Goal: Task Accomplishment & Management: Manage account settings

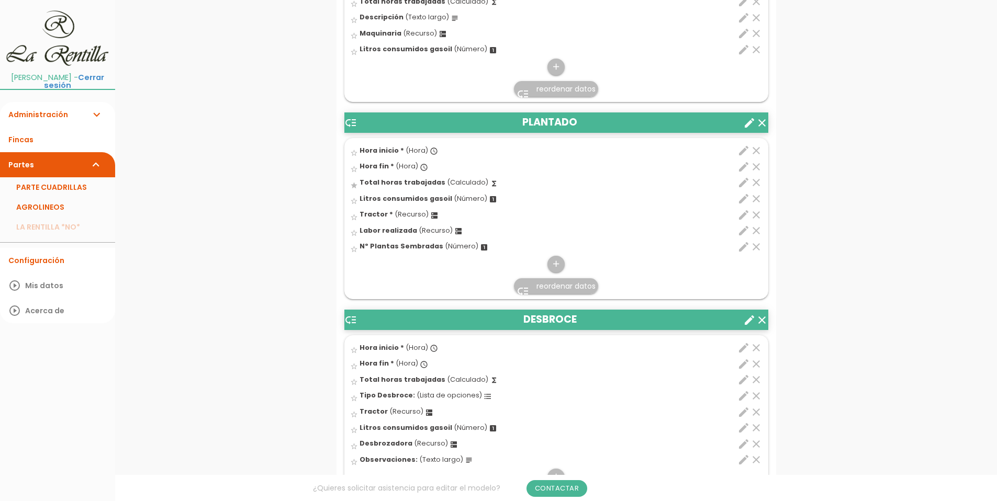
scroll to position [2041, 0]
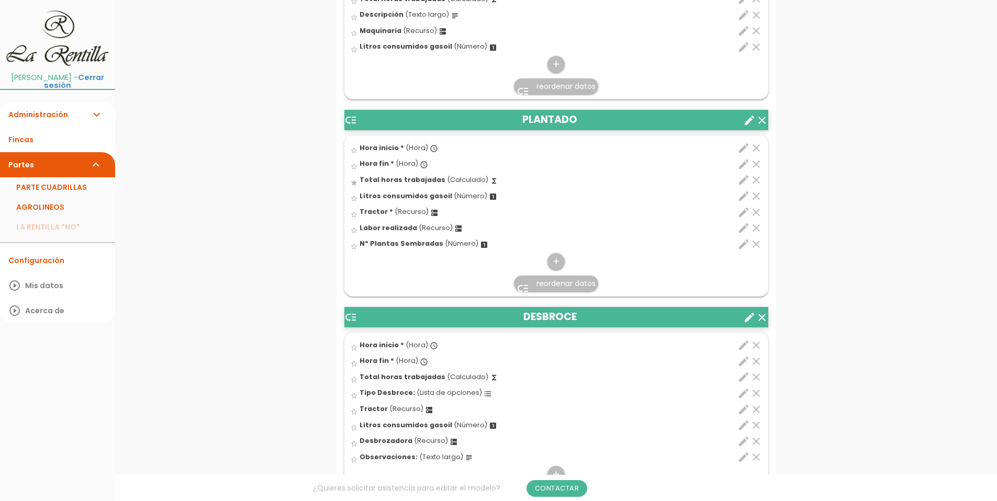
click at [743, 226] on icon "edit" at bounding box center [743, 228] width 13 height 13
select select "4912"
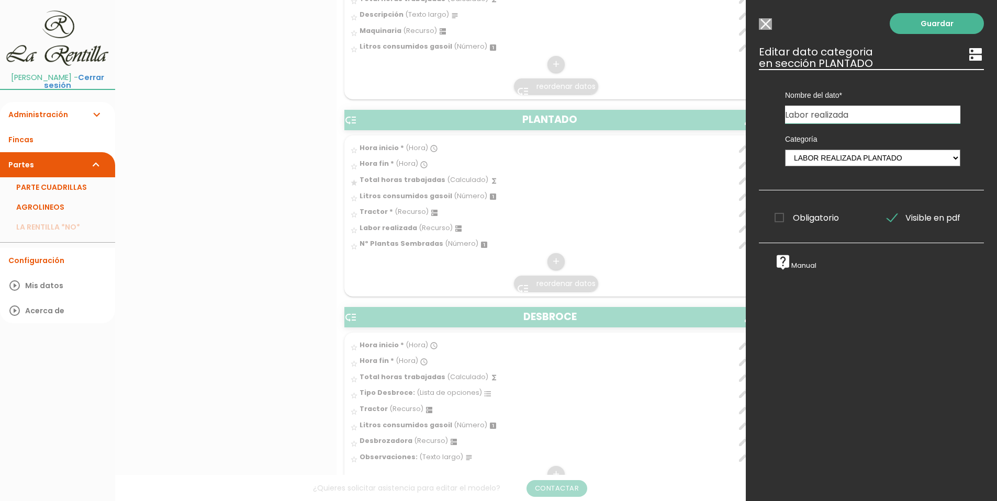
click at [766, 23] on input "Seleccionar todos los usuarios" at bounding box center [765, 24] width 13 height 12
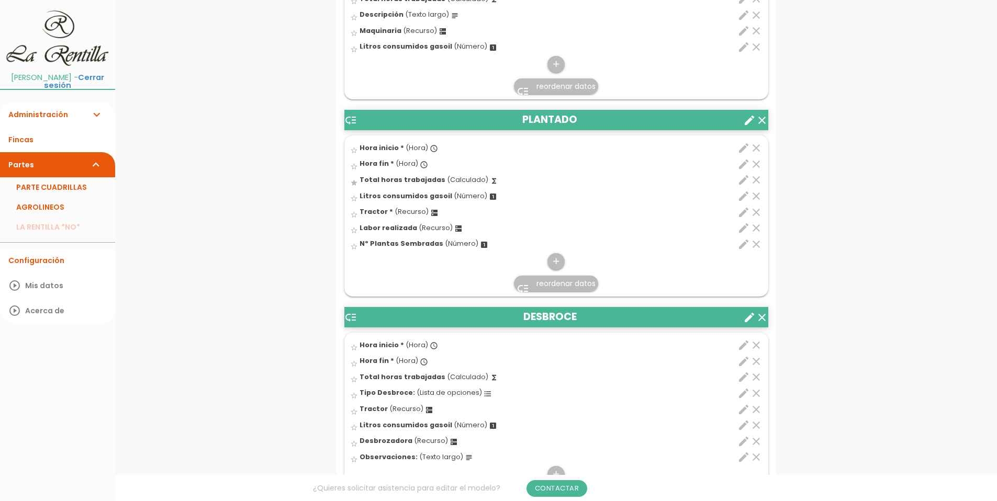
click at [743, 215] on icon "edit" at bounding box center [743, 212] width 13 height 13
select select "4901"
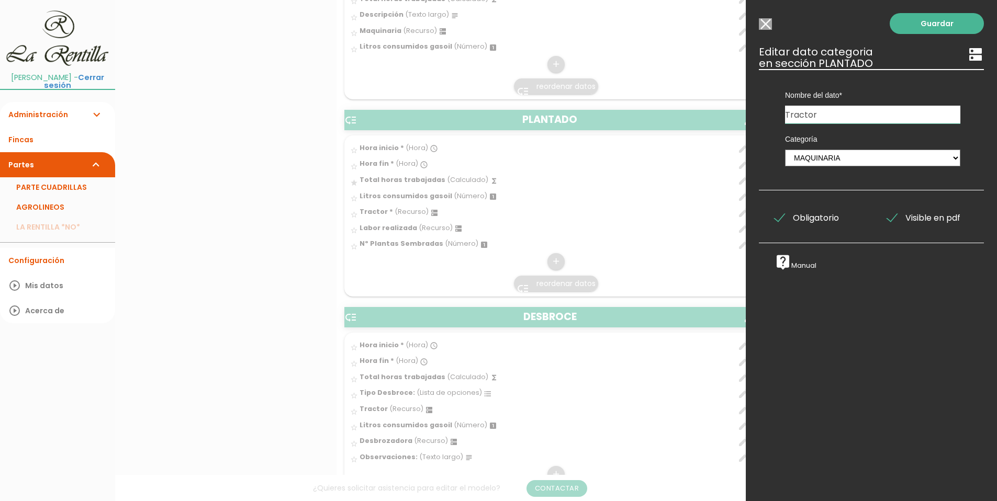
click at [782, 213] on span "Obligatorio" at bounding box center [806, 217] width 64 height 13
click at [0, 0] on input "Obligatorio" at bounding box center [0, 0] width 0 height 0
click at [904, 27] on link "Guardar" at bounding box center [936, 23] width 94 height 21
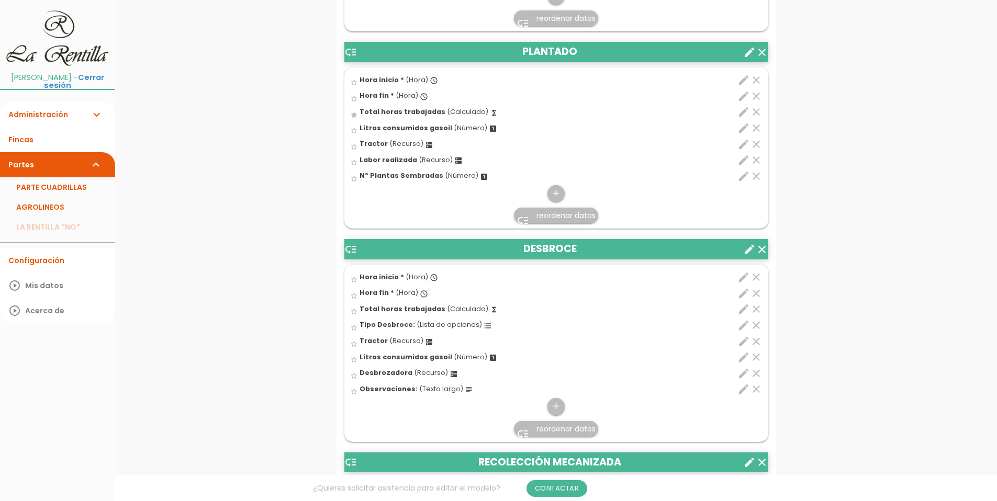
scroll to position [1973, 0]
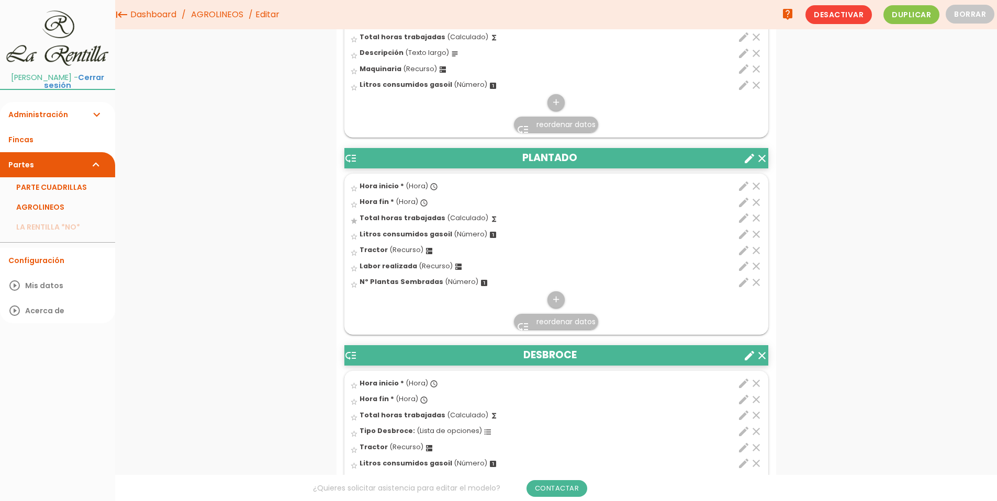
click at [741, 269] on icon "edit" at bounding box center [743, 266] width 13 height 13
select select "4912"
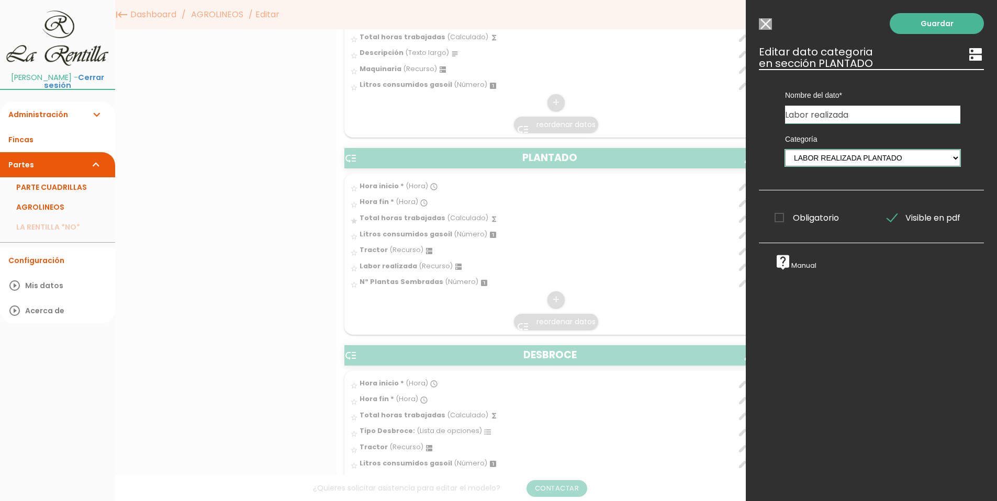
click at [945, 159] on select "PERSONAL TAREAS PLANTACIONES MAQUINARIA PODADORAS UTENSILIOS VARIEDADES ATOMIZA…" at bounding box center [872, 158] width 175 height 17
click at [764, 21] on input "Seleccionar todos los usuarios" at bounding box center [765, 24] width 13 height 12
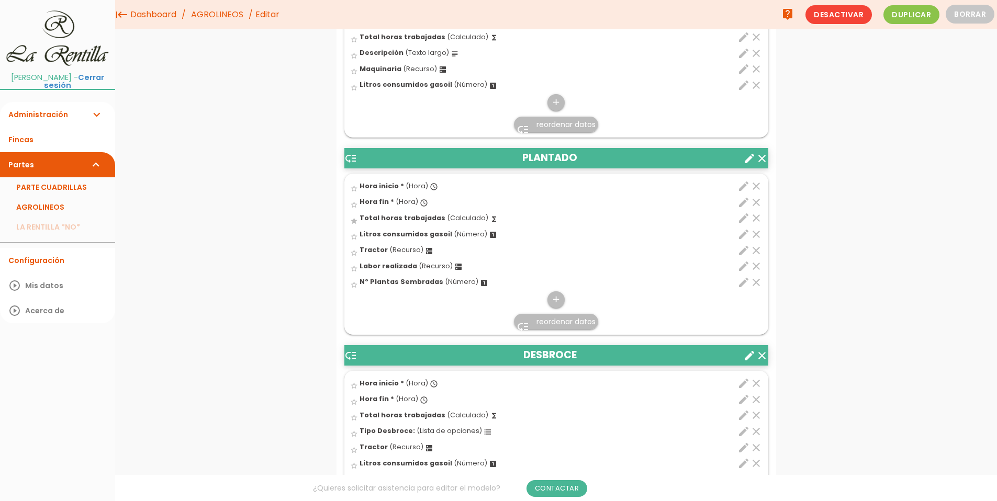
click at [30, 114] on link "Administración expand_more" at bounding box center [57, 114] width 115 height 25
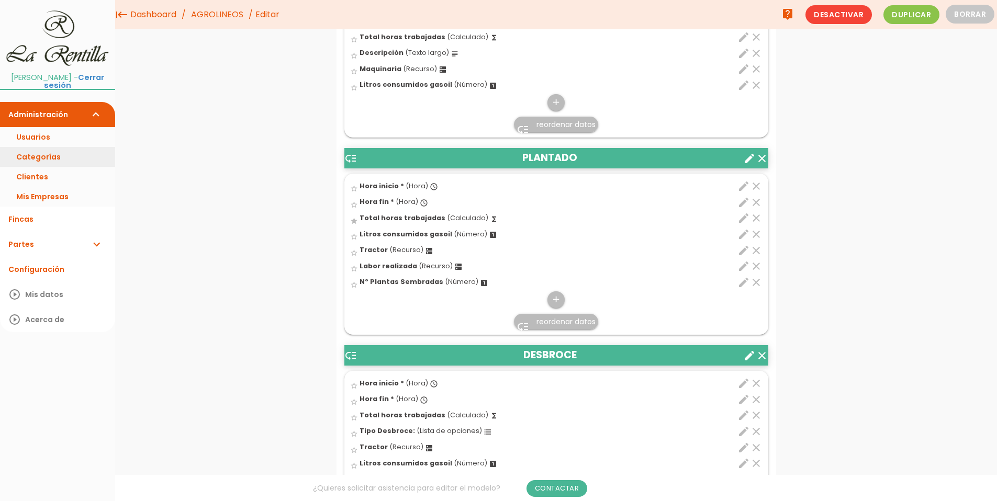
click at [35, 152] on link "Categorías" at bounding box center [57, 157] width 115 height 20
